Goal: Task Accomplishment & Management: Manage account settings

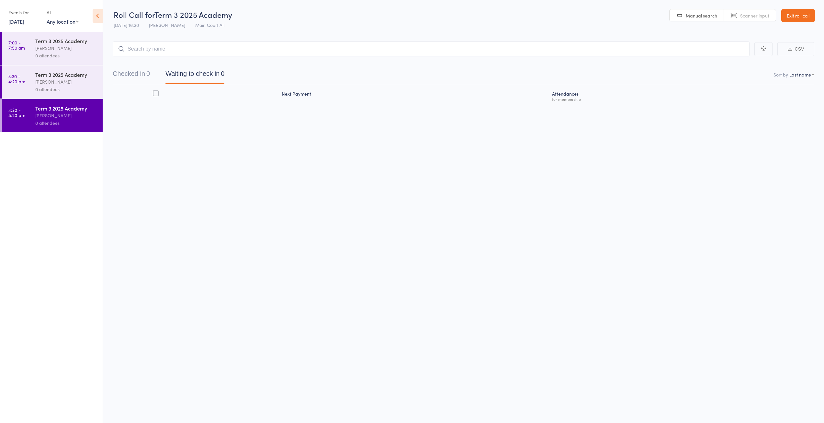
click at [793, 15] on link "Exit roll call" at bounding box center [798, 15] width 34 height 13
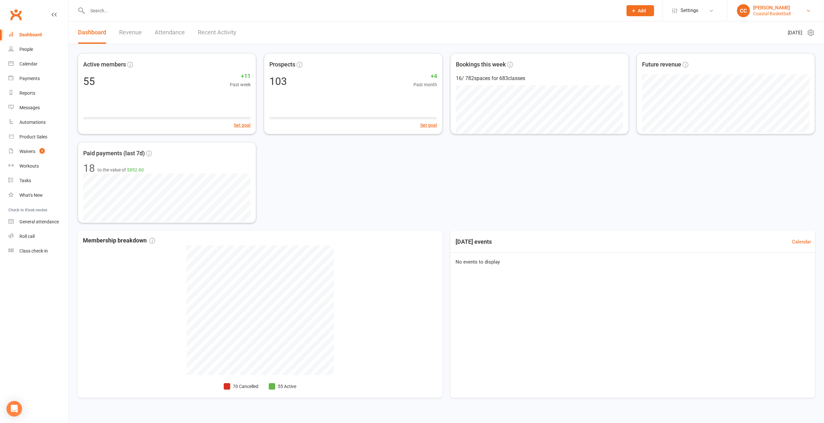
click at [803, 10] on link "CC Carl Catalano Coastal Basketball" at bounding box center [775, 10] width 77 height 13
click at [743, 108] on link "Sign out" at bounding box center [775, 104] width 97 height 15
click at [32, 150] on div "Waivers" at bounding box center [27, 151] width 16 height 5
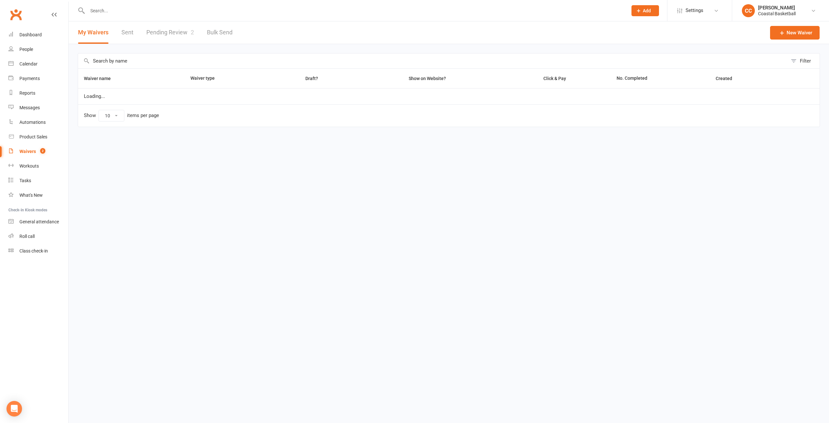
click at [175, 26] on link "Pending Review 2" at bounding box center [170, 32] width 48 height 22
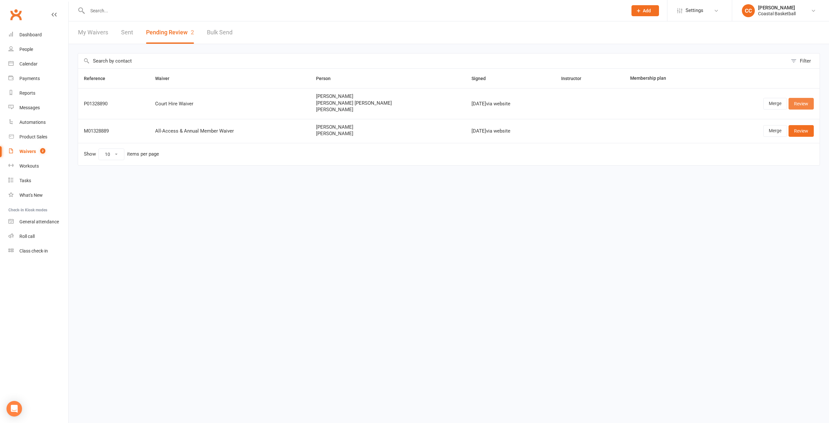
click at [803, 103] on link "Review" at bounding box center [801, 104] width 25 height 12
click at [799, 130] on link "Review" at bounding box center [801, 131] width 25 height 12
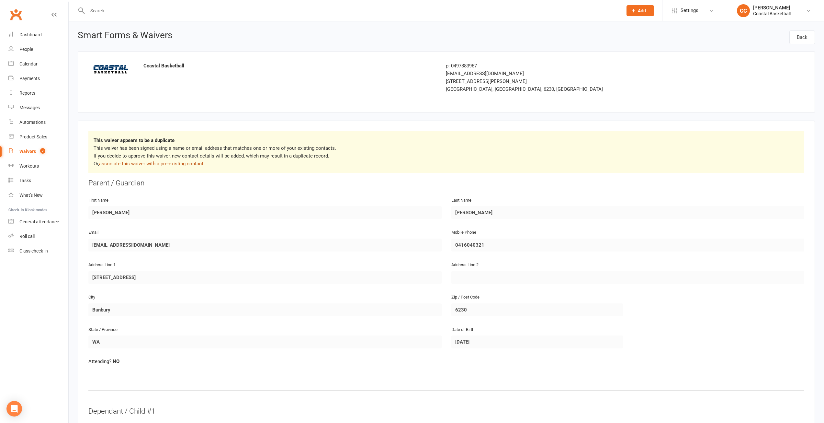
click at [177, 165] on link "associate this waiver with a pre-existing contact" at bounding box center [151, 164] width 104 height 6
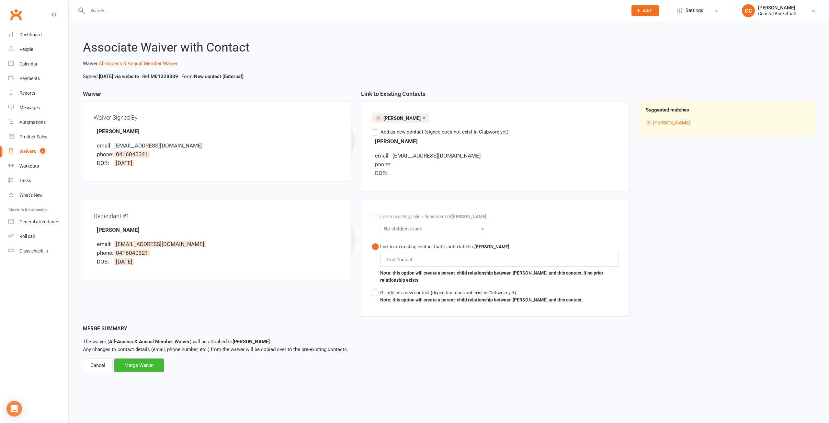
click at [377, 133] on label "Add as new contact (signee does not exist in Clubworx yet)" at bounding box center [440, 132] width 137 height 8
click at [376, 128] on input "Add as new contact (signee does not exist in Clubworx yet)" at bounding box center [374, 128] width 4 height 0
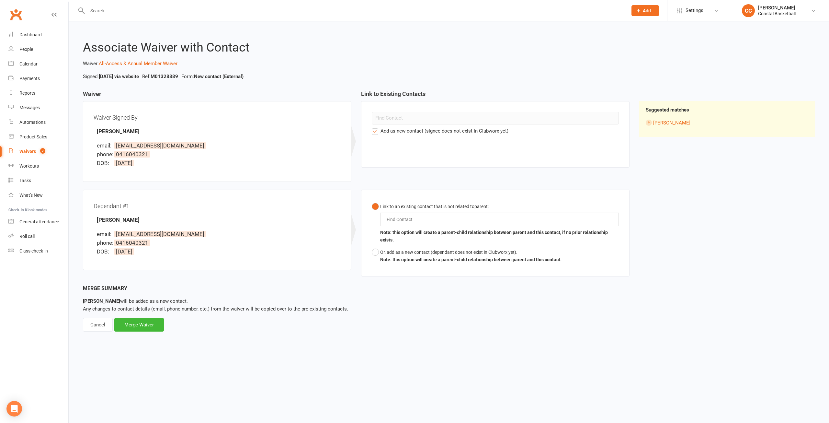
click at [372, 130] on label "Add as new contact (signee does not exist in Clubworx yet)" at bounding box center [440, 131] width 137 height 8
click at [372, 127] on input "Add as new contact (signee does not exist in Clubworx yet)" at bounding box center [374, 127] width 4 height 0
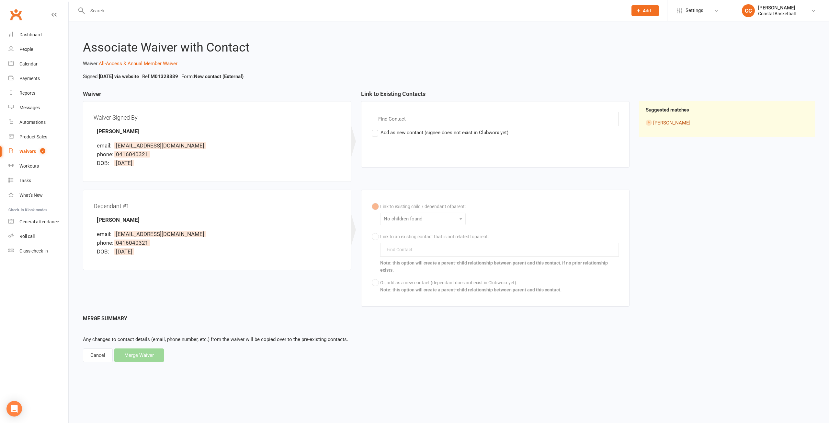
drag, startPoint x: 679, startPoint y: 122, endPoint x: 664, endPoint y: 122, distance: 14.3
click at [669, 122] on li "[PERSON_NAME]" at bounding box center [727, 123] width 163 height 8
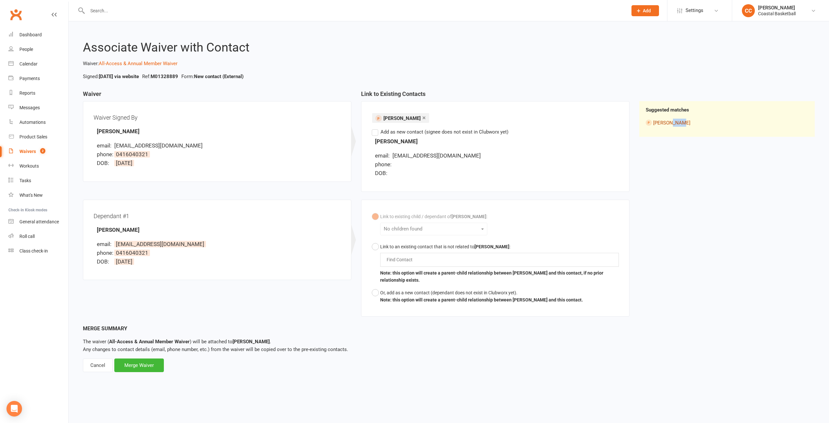
click at [655, 123] on link "[PERSON_NAME]" at bounding box center [671, 123] width 37 height 6
click at [426, 255] on div "Find Contact" at bounding box center [499, 260] width 239 height 14
type input "v"
type input "[PERSON_NAME]"
click at [521, 232] on div "Link to existing child / dependant of [PERSON_NAME] : No children found Link to…" at bounding box center [495, 258] width 247 height 96
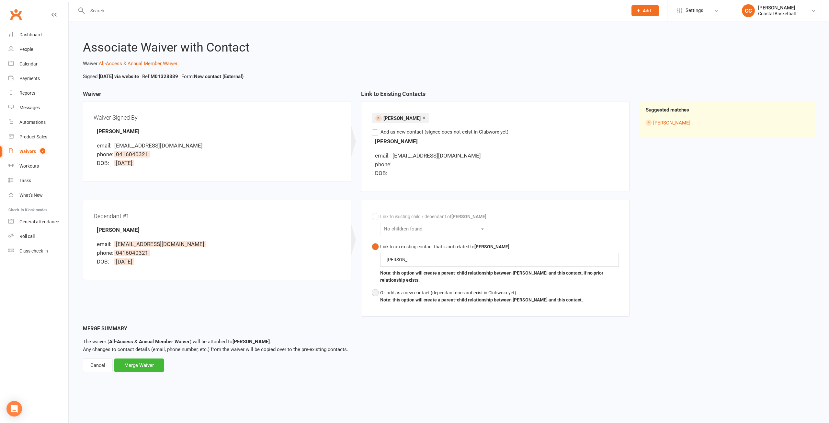
click at [376, 293] on button "Or, add as a new contact (dependant does not exist in Clubworx yet). Note: this…" at bounding box center [477, 296] width 211 height 20
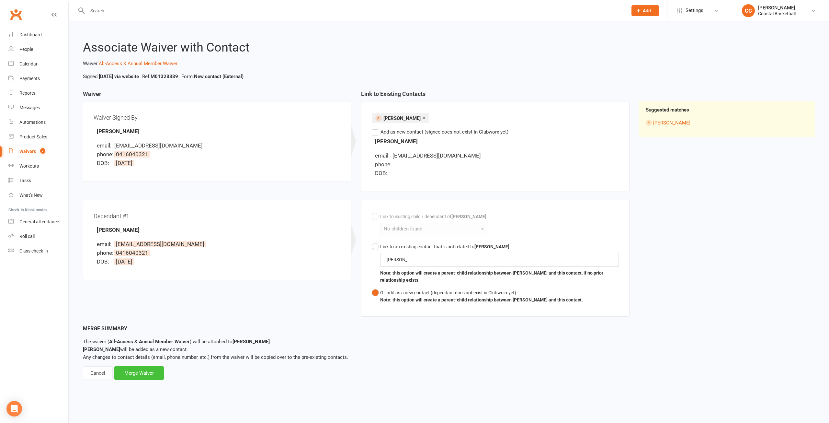
click at [152, 373] on div "Merge Waiver" at bounding box center [139, 373] width 50 height 14
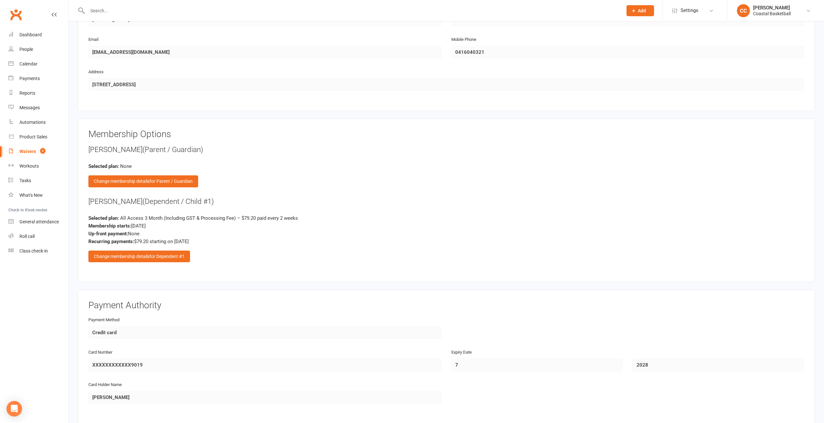
scroll to position [714, 0]
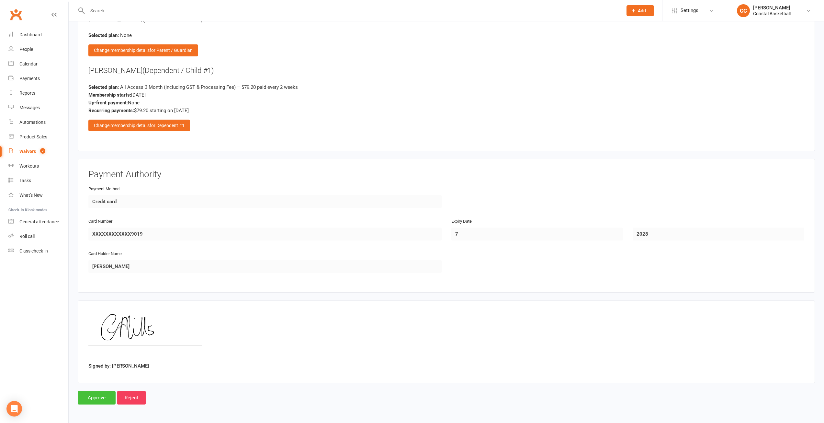
click at [95, 399] on input "Approve" at bounding box center [97, 398] width 38 height 14
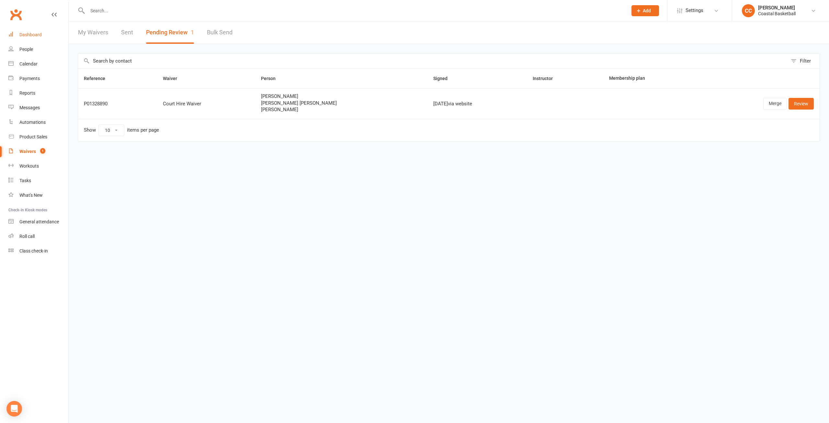
click at [30, 33] on div "Dashboard" at bounding box center [30, 34] width 22 height 5
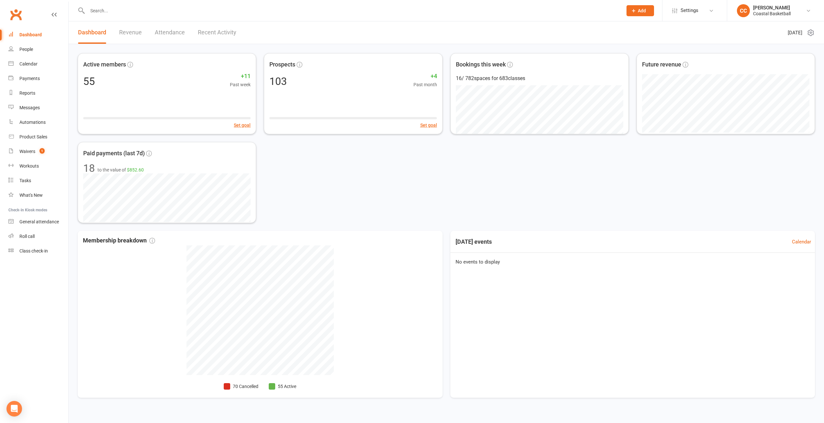
click at [132, 32] on link "Revenue" at bounding box center [130, 32] width 23 height 22
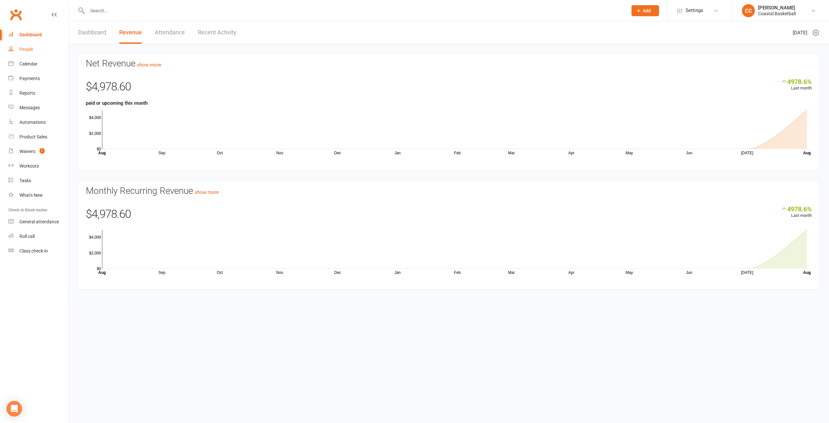
click at [31, 48] on div "People" at bounding box center [26, 49] width 14 height 5
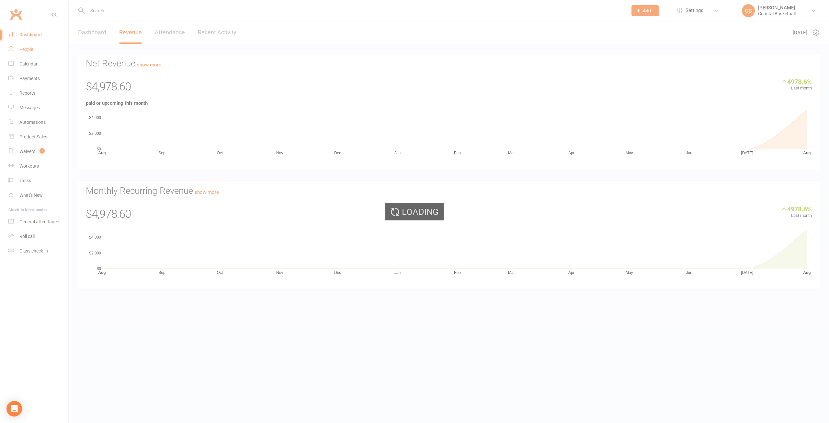
select select "100"
